Goal: Register for event/course

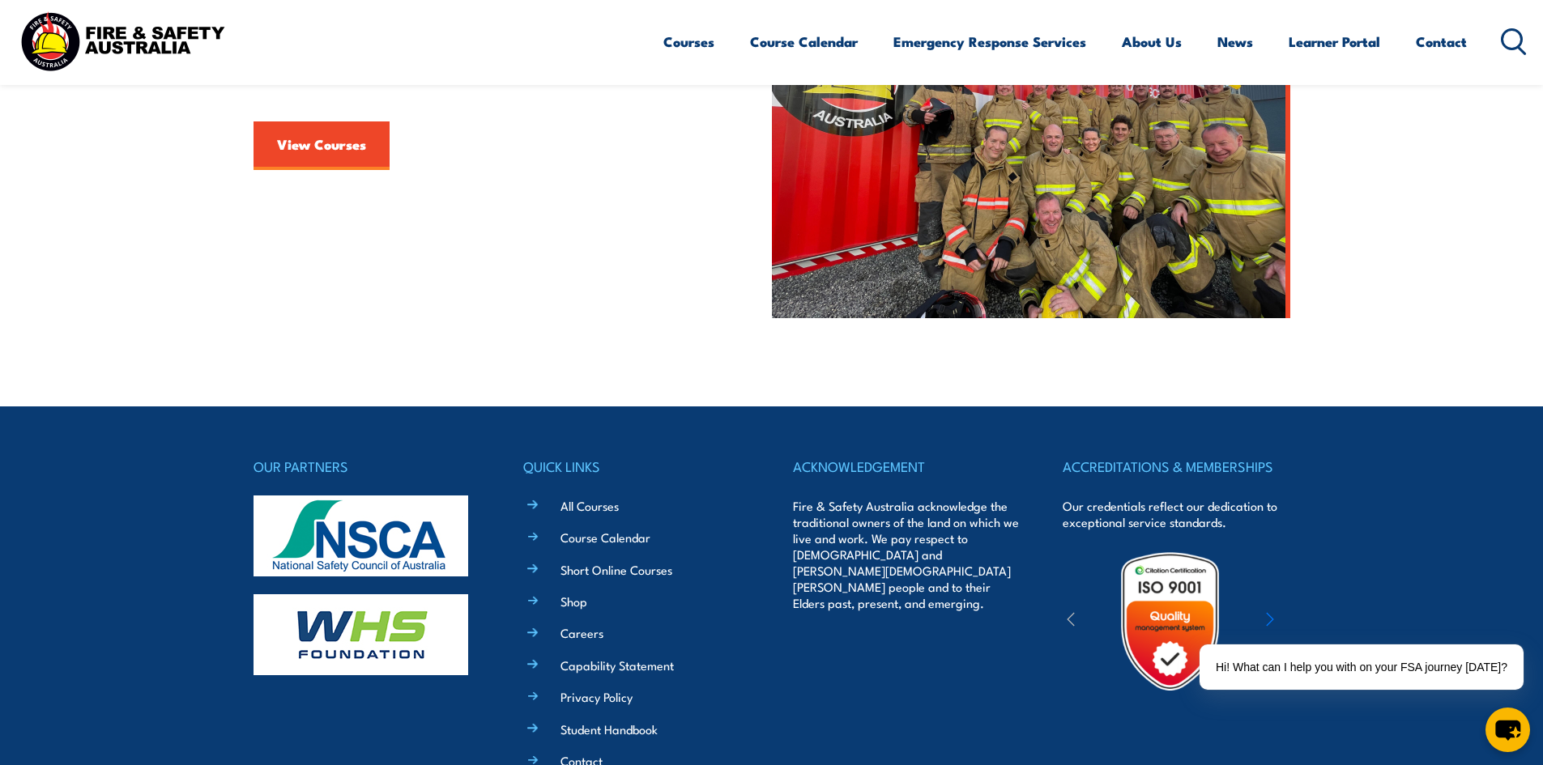
scroll to position [439, 0]
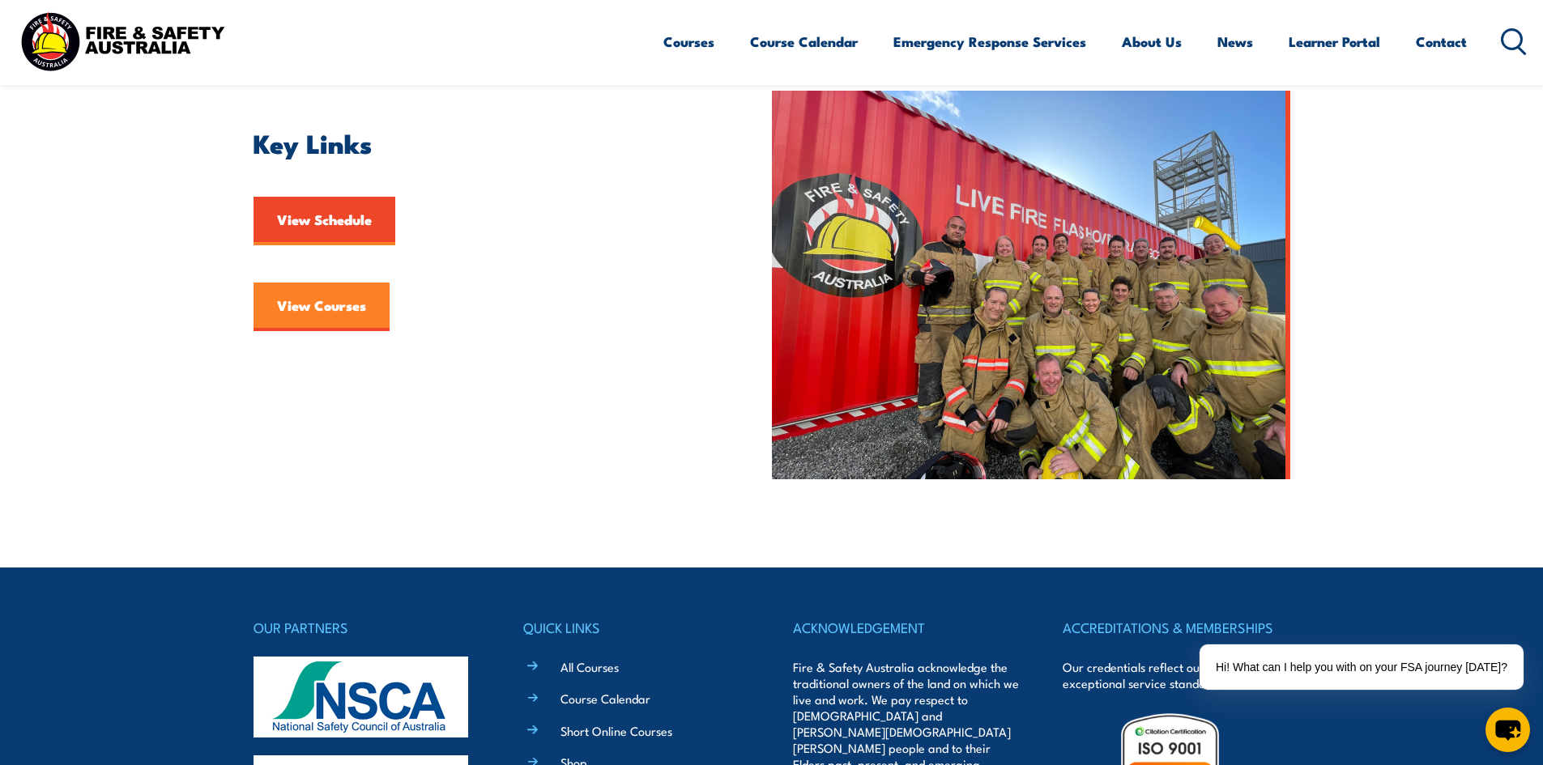
click at [340, 304] on link "View Courses" at bounding box center [321, 307] width 136 height 49
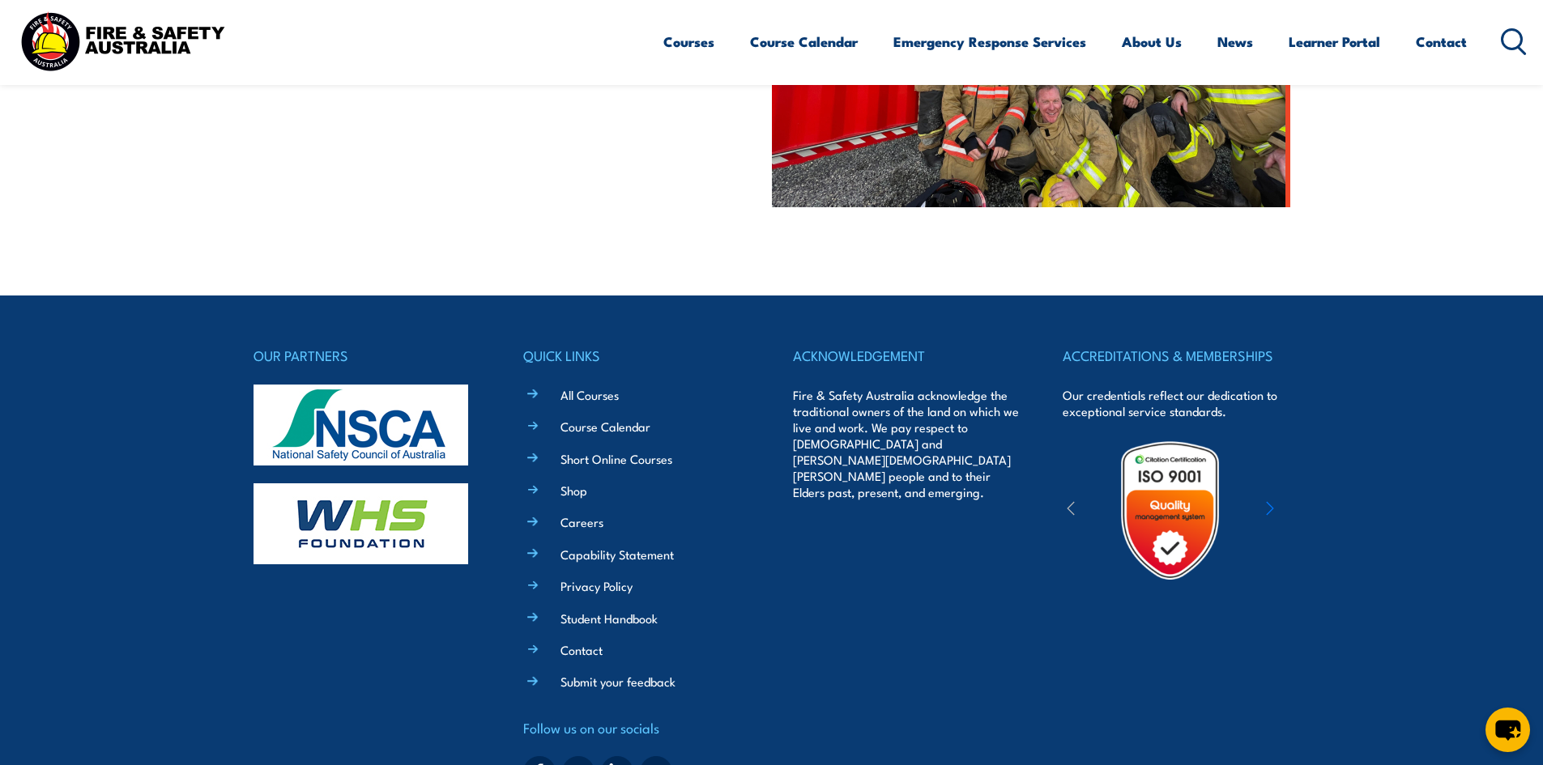
scroll to position [790, 0]
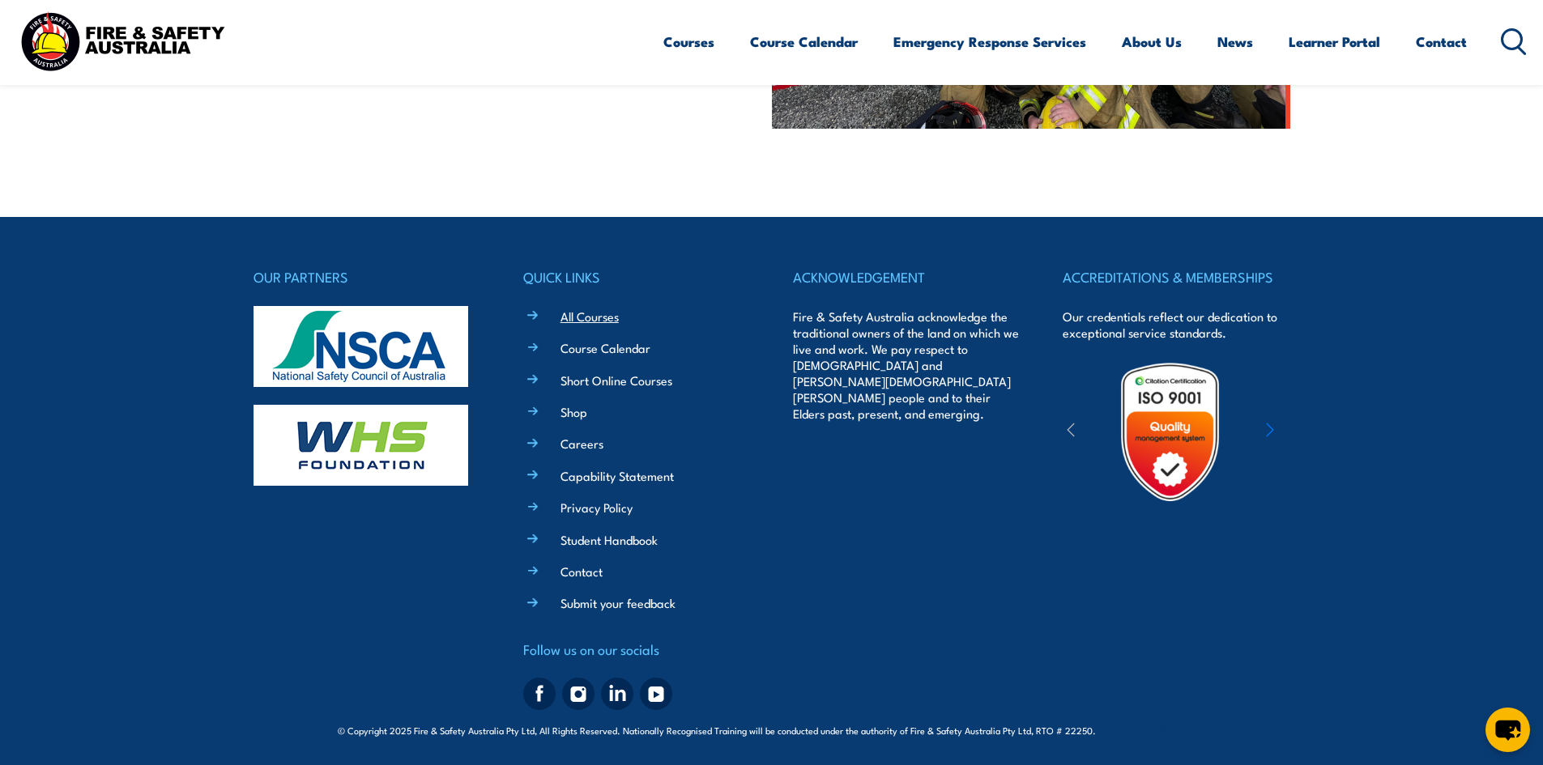
click at [596, 315] on link "All Courses" at bounding box center [589, 316] width 58 height 17
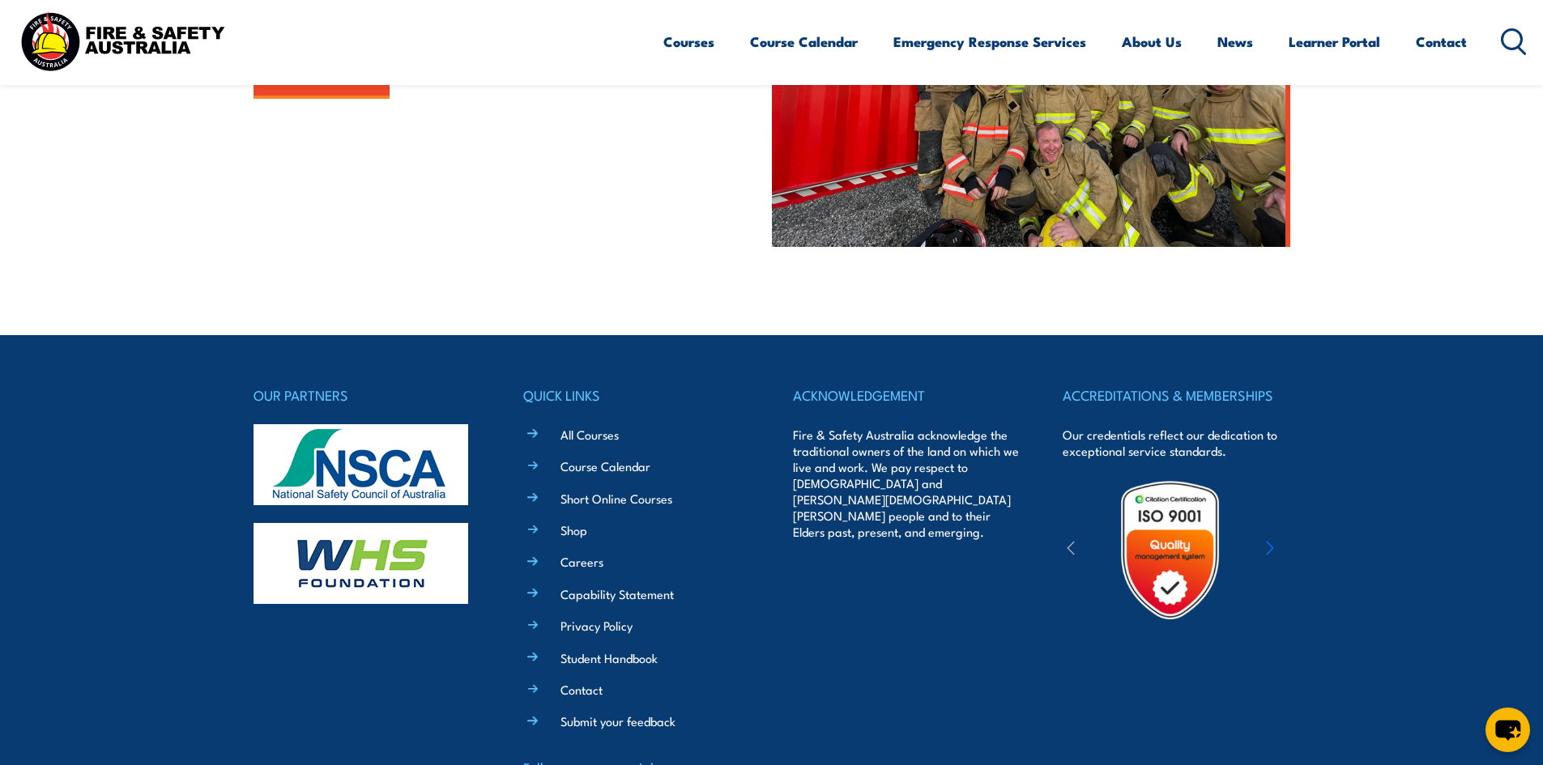
scroll to position [699, 0]
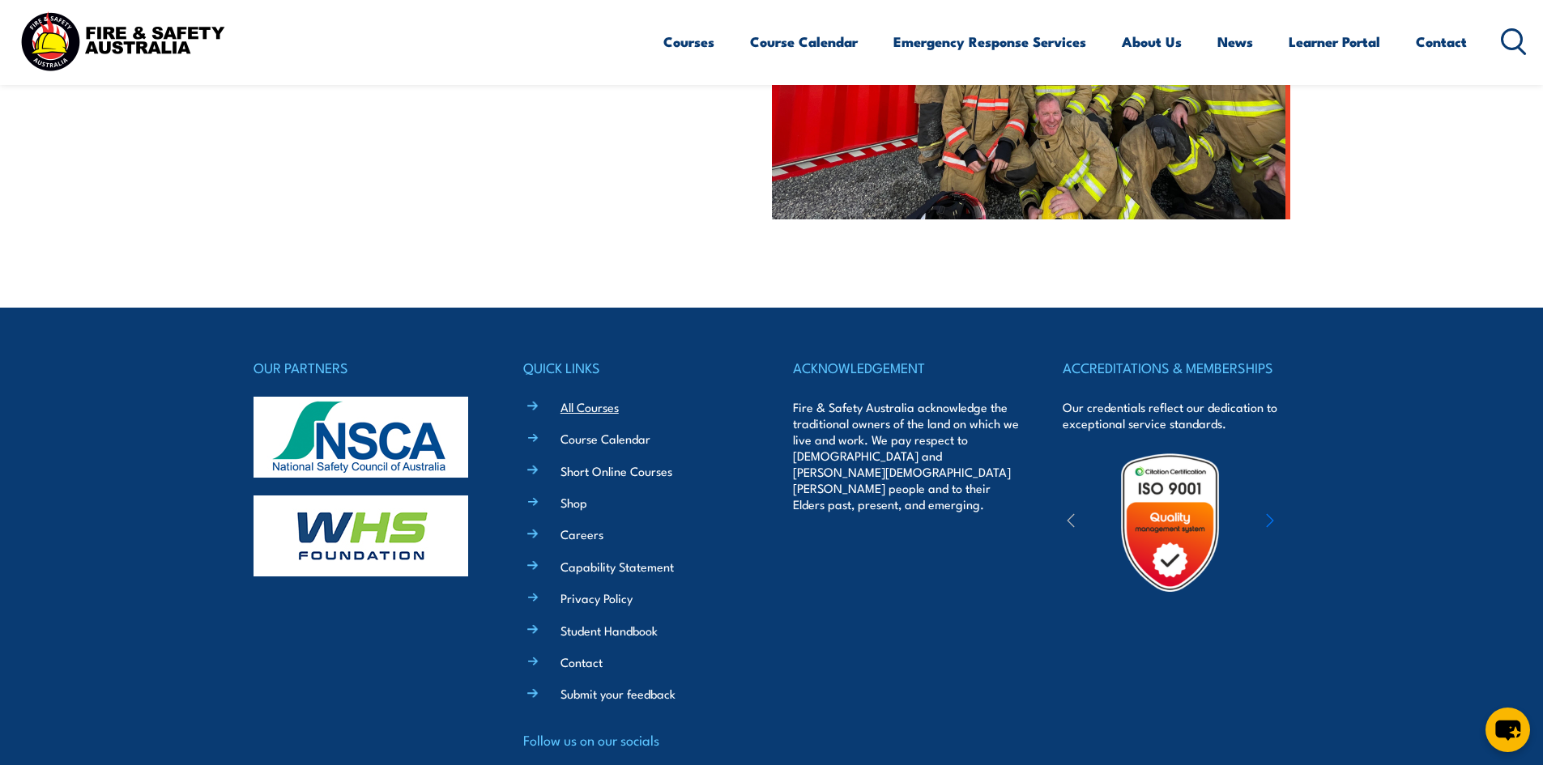
click at [598, 407] on link "All Courses" at bounding box center [589, 406] width 58 height 17
